Goal: Task Accomplishment & Management: Manage account settings

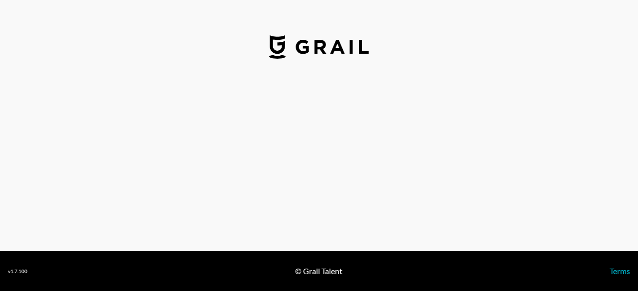
select select "USD"
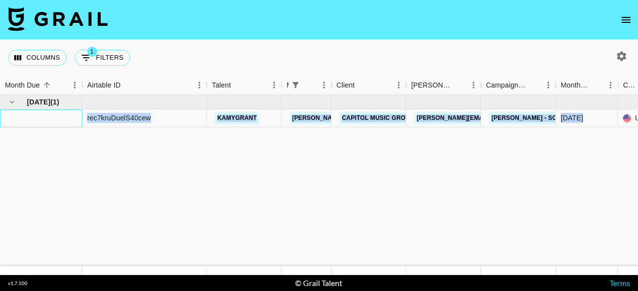
drag, startPoint x: 80, startPoint y: 123, endPoint x: 622, endPoint y: 117, distance: 542.2
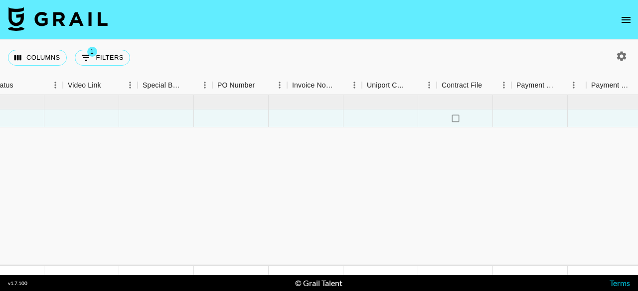
scroll to position [0, 1017]
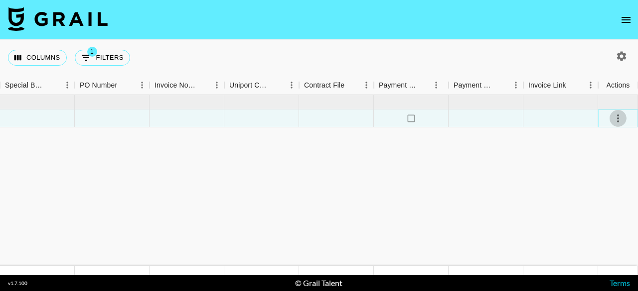
click at [616, 120] on icon "select merge strategy" at bounding box center [618, 119] width 12 height 12
click at [617, 119] on icon "select merge strategy" at bounding box center [618, 119] width 2 height 8
click at [614, 145] on li "Confirm" at bounding box center [605, 140] width 65 height 18
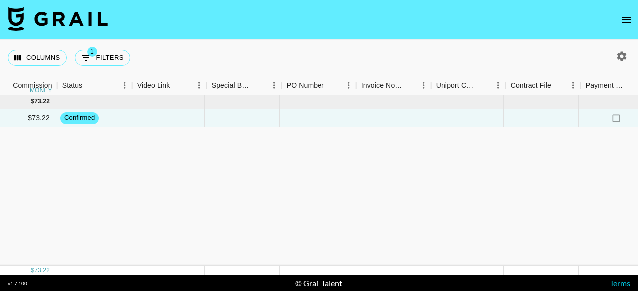
scroll to position [0, 810]
click at [162, 113] on div at bounding box center [169, 119] width 75 height 18
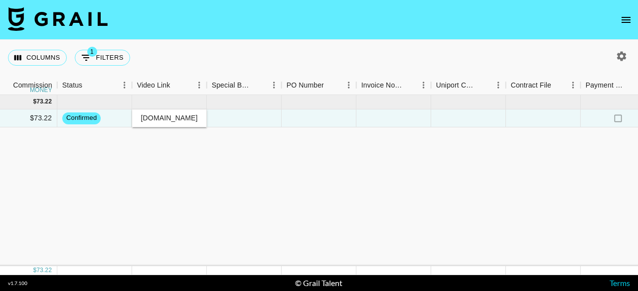
type input "[URL][DOMAIN_NAME]"
click at [169, 164] on div "Sep '25 ( 1 ) $ 750.00 $ 73.22 rec7kruDuelS40cew kamygrant cindy.corujo@grail-t…" at bounding box center [17, 180] width 1654 height 171
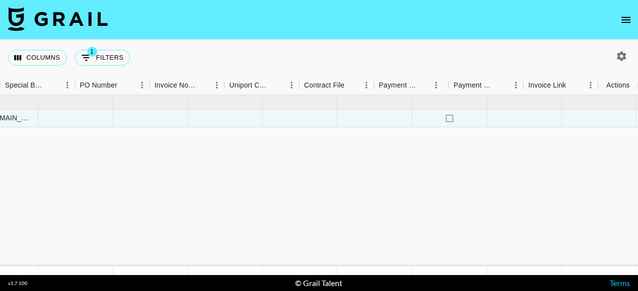
scroll to position [0, 1017]
click at [620, 116] on icon "select merge strategy" at bounding box center [618, 119] width 12 height 12
click at [603, 217] on div "Approve" at bounding box center [596, 212] width 30 height 12
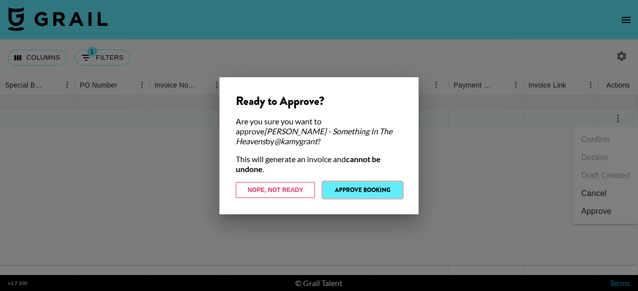
click at [387, 189] on button "Approve Booking" at bounding box center [362, 190] width 79 height 16
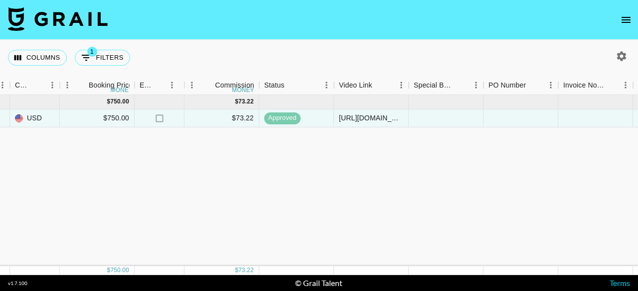
scroll to position [0, 632]
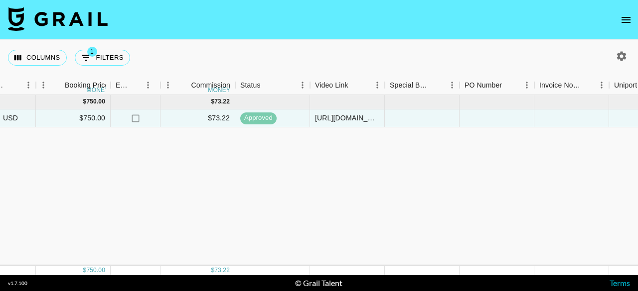
click at [332, 216] on div "[DATE] ( 1 ) $ 750.00 $ 73.22 rec7kruDuelS40cew kamygrant [PERSON_NAME][EMAIL_A…" at bounding box center [195, 180] width 1654 height 171
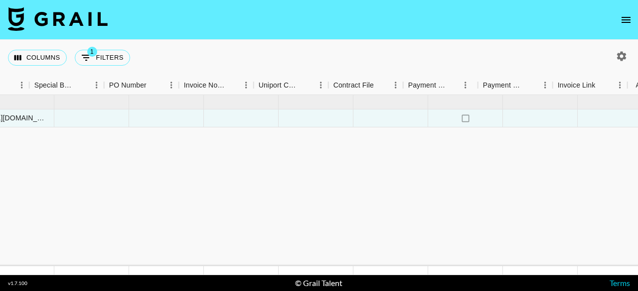
scroll to position [0, 1017]
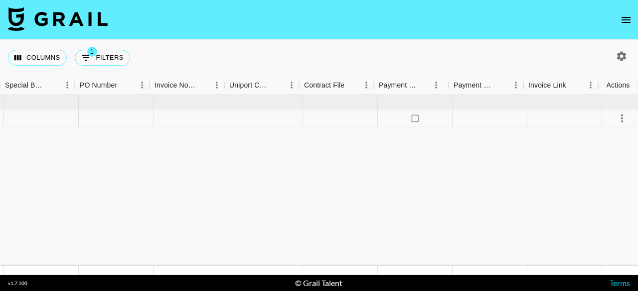
scroll to position [0, 1017]
click at [102, 57] on button "1 Filters" at bounding box center [102, 58] width 55 height 16
select select "managerIds"
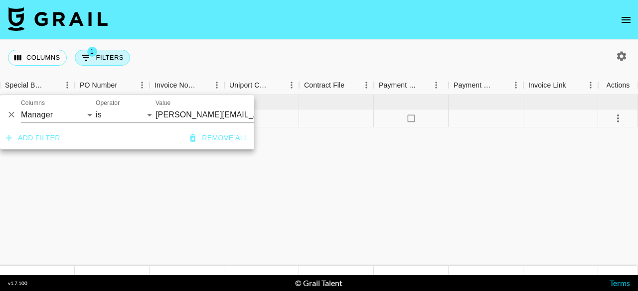
click at [102, 57] on button "1 Filters" at bounding box center [102, 58] width 55 height 16
